Goal: Information Seeking & Learning: Learn about a topic

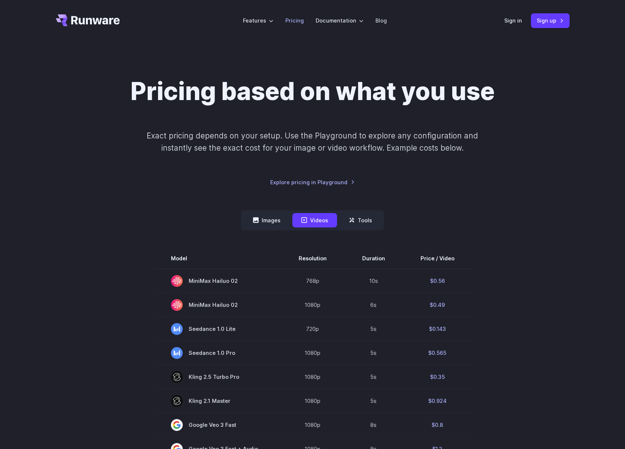
click at [293, 17] on link "Pricing" at bounding box center [294, 20] width 18 height 8
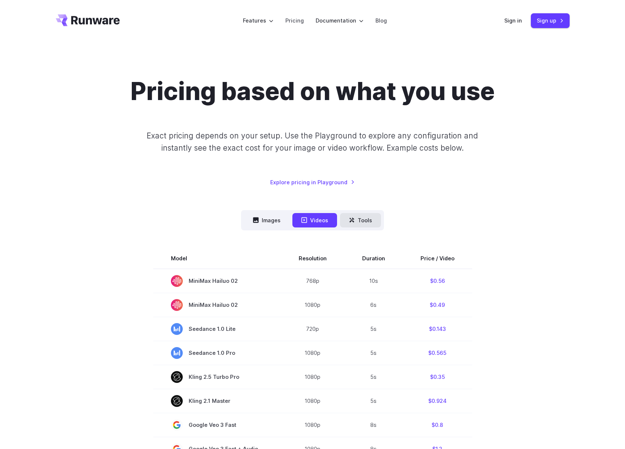
click at [354, 221] on icon at bounding box center [352, 220] width 6 height 6
click at [268, 219] on button "Images" at bounding box center [266, 220] width 45 height 14
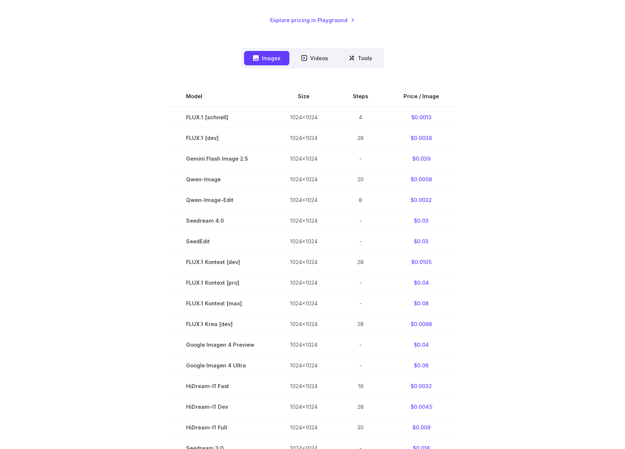
scroll to position [162, 0]
click at [364, 61] on button "Tools" at bounding box center [360, 58] width 41 height 14
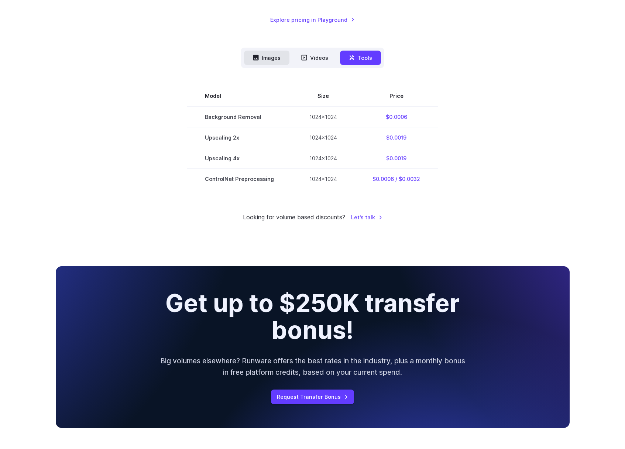
click at [268, 55] on button "Images" at bounding box center [266, 58] width 45 height 14
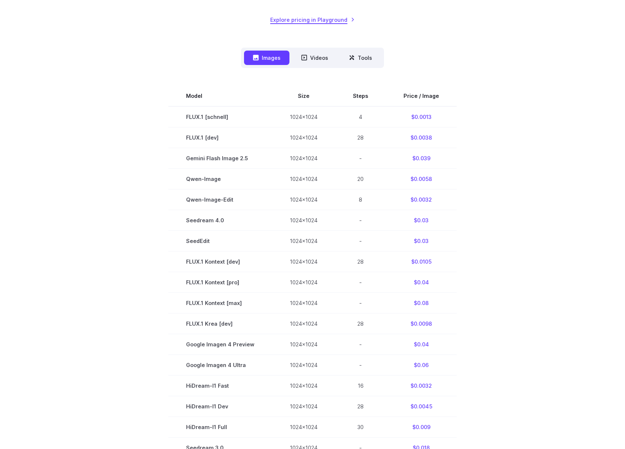
click at [326, 22] on link "Explore pricing in Playground" at bounding box center [312, 20] width 85 height 8
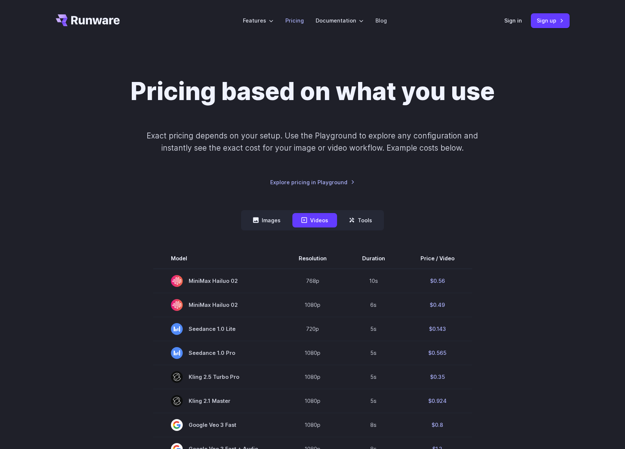
click at [289, 17] on link "Pricing" at bounding box center [294, 20] width 18 height 8
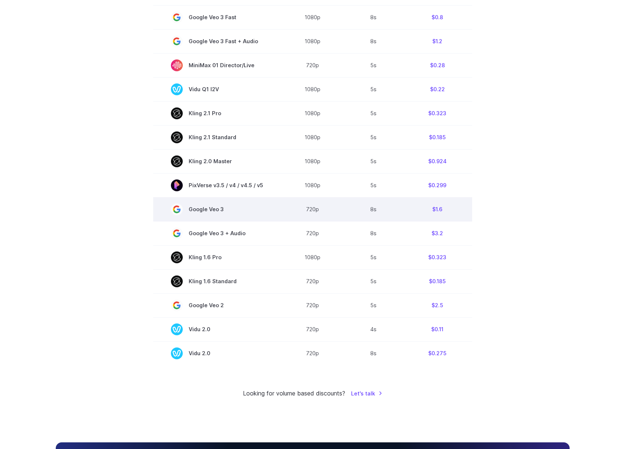
scroll to position [155, 0]
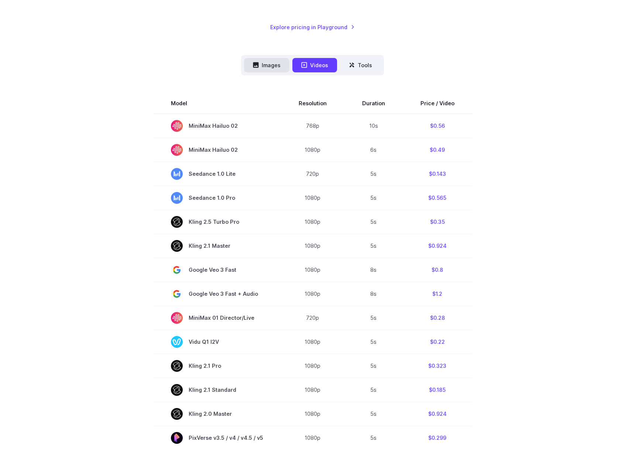
click at [252, 62] on button "Images" at bounding box center [266, 65] width 45 height 14
